Goal: Contribute content

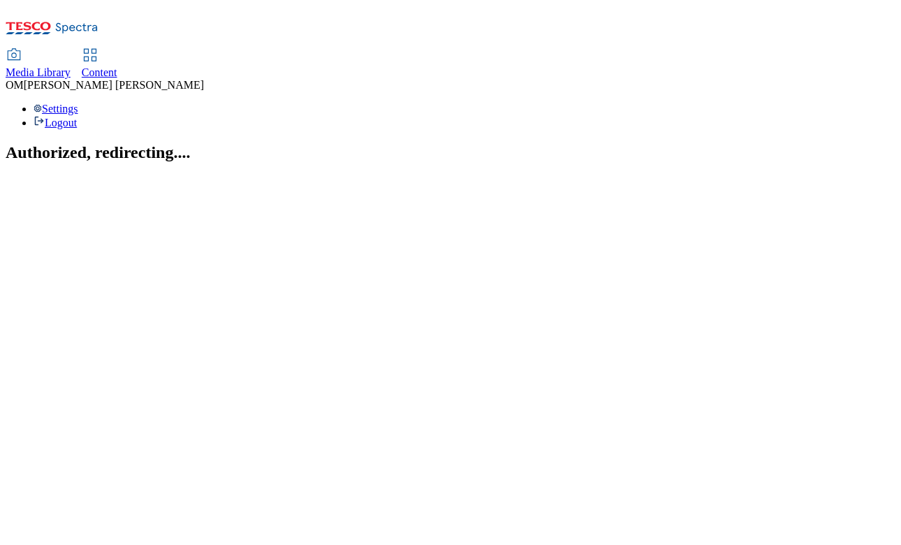
click at [71, 66] on span "Media Library" at bounding box center [38, 72] width 65 height 12
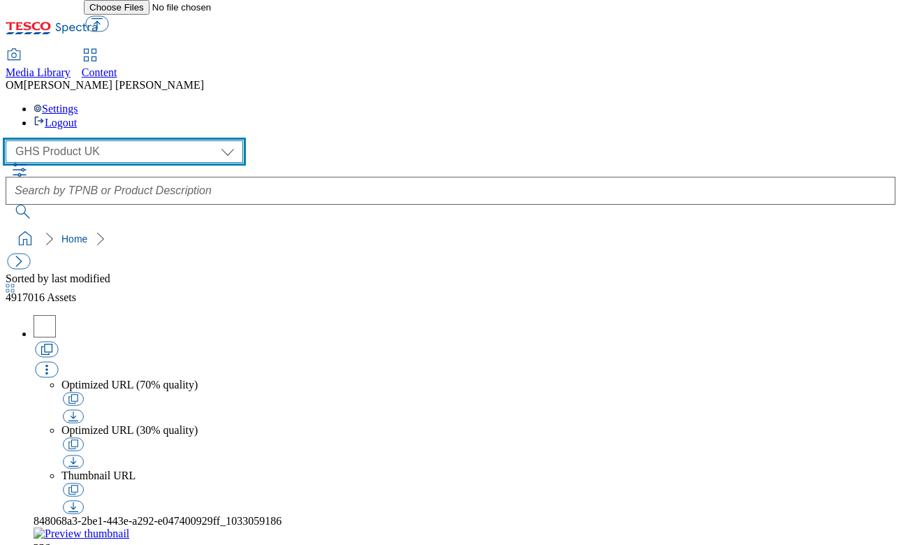
click at [128, 140] on select "GHS Marketing UK GHS Product UK ghs-roi" at bounding box center [124, 151] width 237 height 22
select select "flare-ghs-mktg"
click at [10, 140] on select "GHS Marketing UK GHS Product UK ghs-roi" at bounding box center [124, 151] width 237 height 22
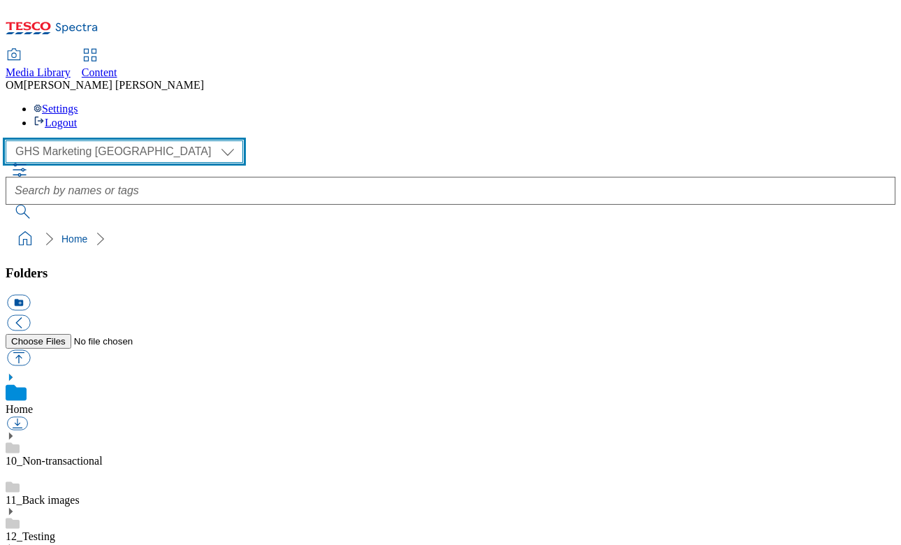
scroll to position [59, 0]
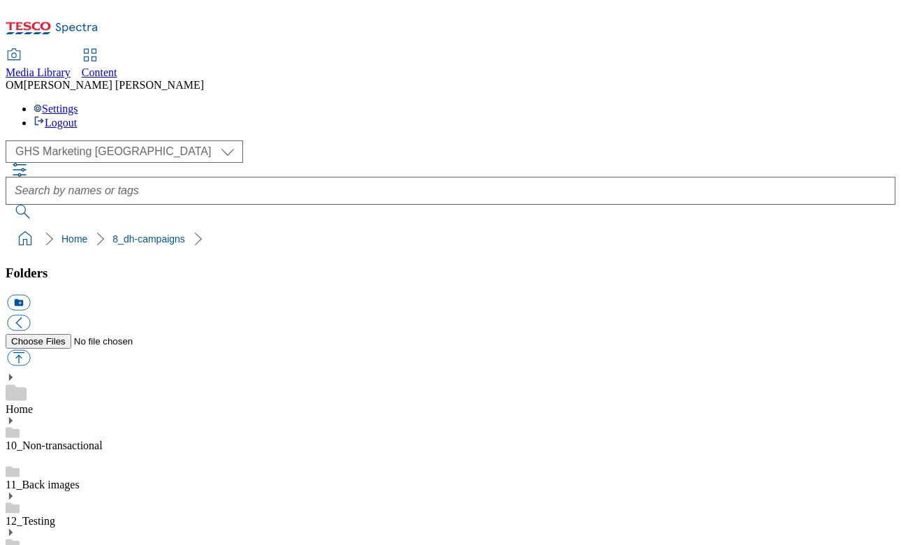
scroll to position [60, 0]
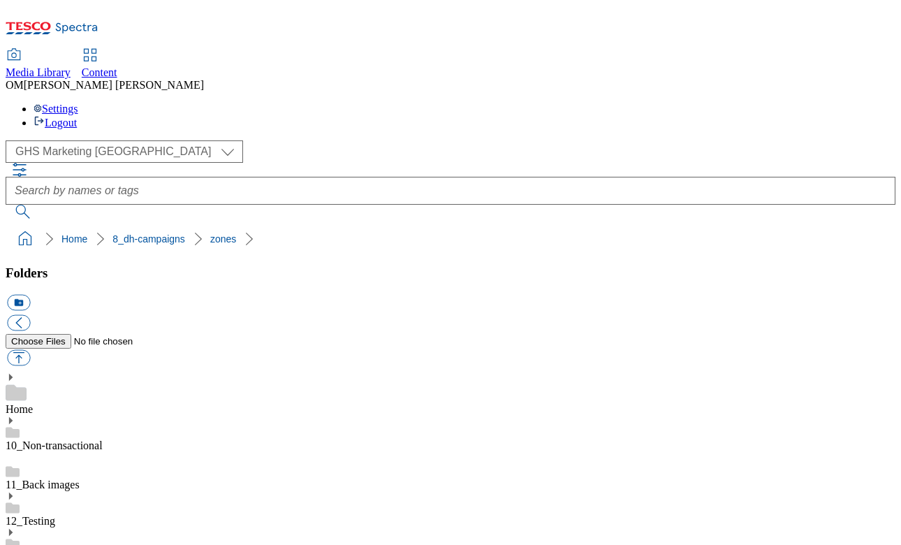
scroll to position [2003, 0]
click at [30, 350] on button "button" at bounding box center [18, 358] width 23 height 16
type input "C:\fakepath\541994-SGS-Brand-Zone-Page-Trade-Sourz_v1.png"
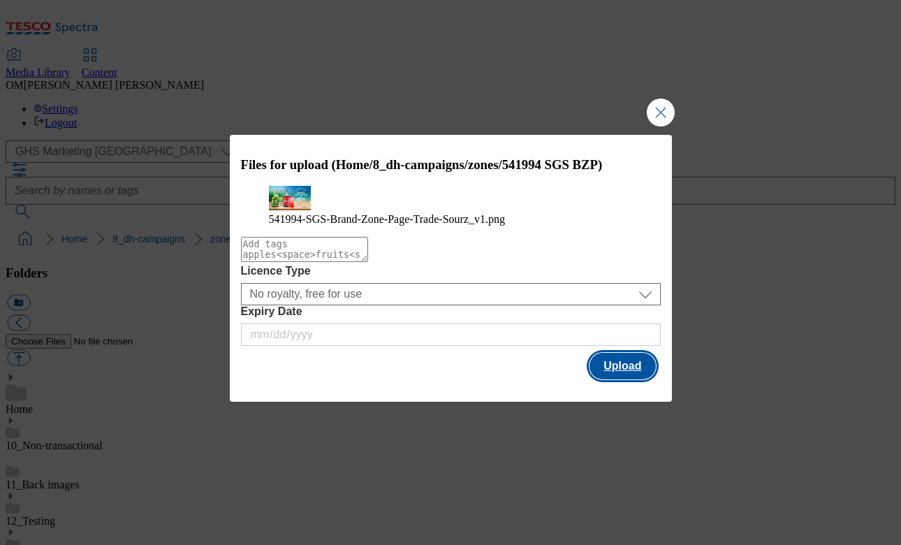
click at [634, 379] on button "Upload" at bounding box center [622, 366] width 66 height 27
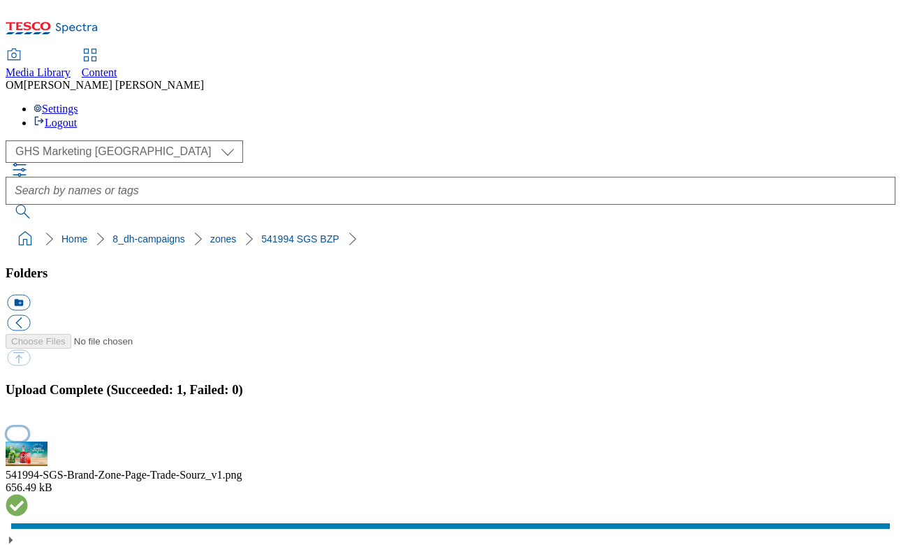
click at [28, 427] on button "button" at bounding box center [17, 433] width 21 height 13
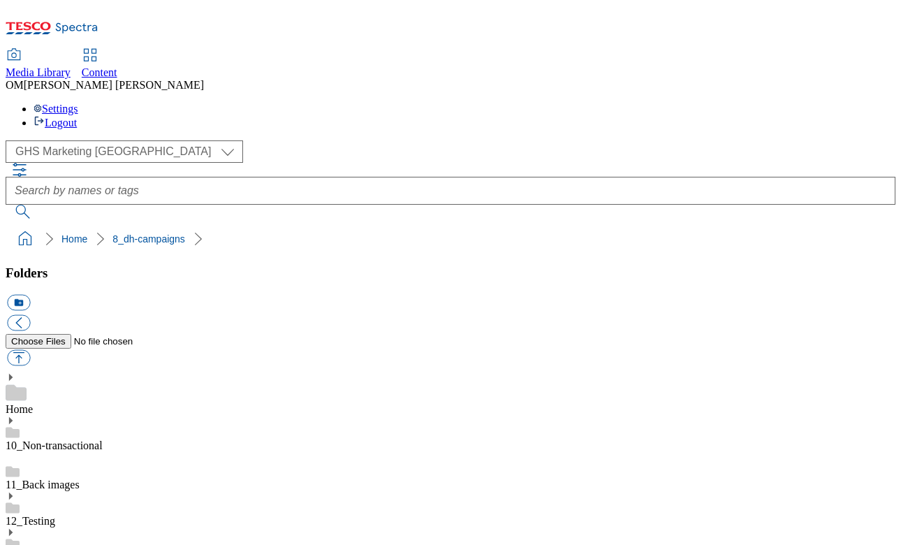
scroll to position [2, 0]
